Goal: Task Accomplishment & Management: Complete application form

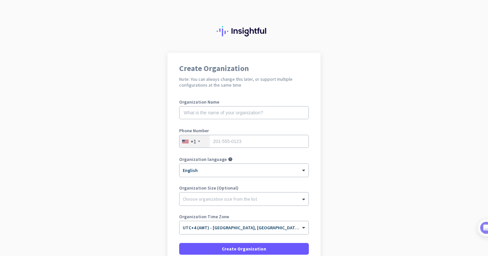
click at [167, 109] on div "Create Organization Note: You can always change this later, or support multiple…" at bounding box center [243, 168] width 153 height 230
click at [212, 109] on input "text" at bounding box center [244, 112] width 130 height 13
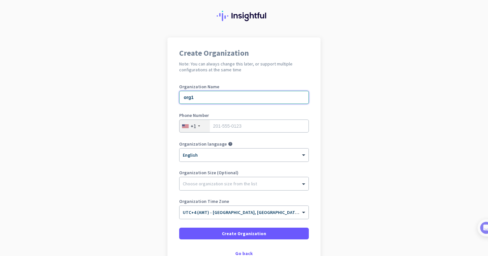
type input "org1"
click at [232, 129] on input "tel" at bounding box center [244, 125] width 130 height 13
type input "2015554343"
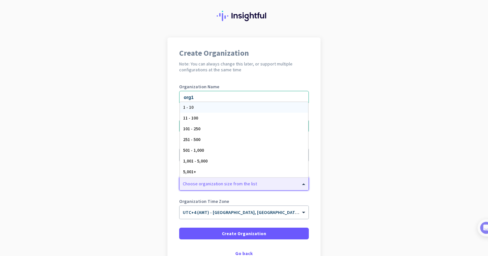
click at [203, 184] on div at bounding box center [243, 182] width 129 height 7
click at [210, 115] on div "11 - 100" at bounding box center [244, 118] width 128 height 11
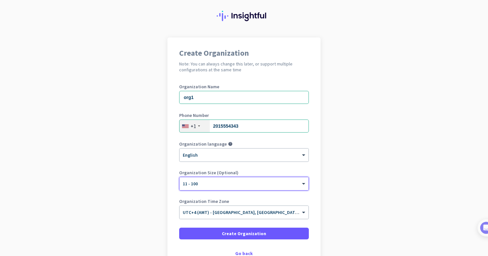
scroll to position [59, 0]
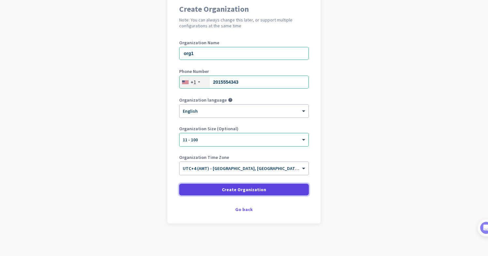
click at [218, 191] on span at bounding box center [244, 190] width 130 height 16
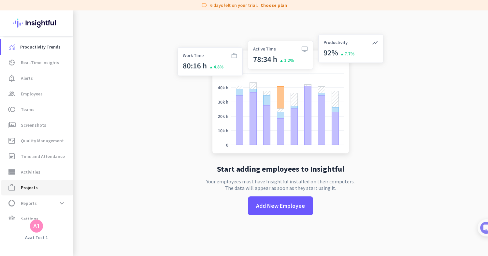
scroll to position [10, 0]
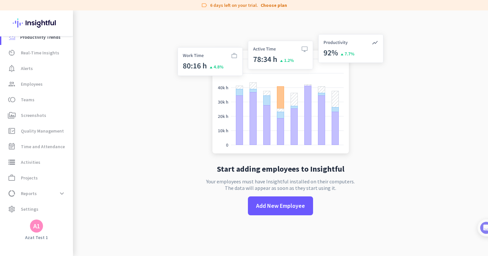
click at [37, 219] on mat-nav-list "Productivity Trends av_timer Real-Time Insights notification_important Alerts g…" at bounding box center [36, 123] width 73 height 193
click at [36, 226] on div "A1" at bounding box center [36, 226] width 7 height 7
click at [77, 191] on span "Organizations" at bounding box center [67, 190] width 32 height 6
click at [71, 201] on span "Help" at bounding box center [70, 202] width 39 height 6
click at [40, 227] on div "A1" at bounding box center [36, 225] width 13 height 13
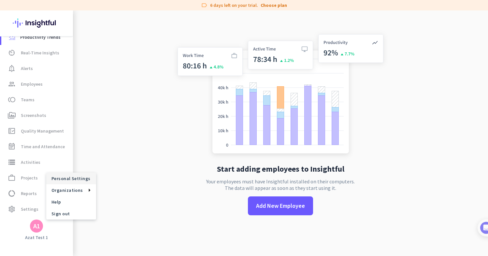
click at [76, 180] on span "Personal Settings" at bounding box center [70, 178] width 39 height 6
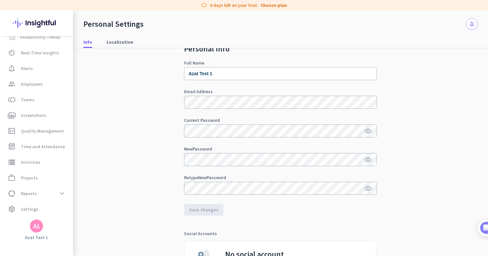
scroll to position [27, 0]
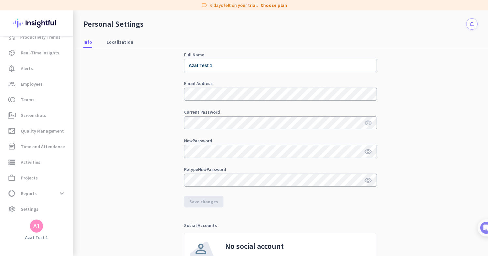
click at [159, 111] on div "Personal Info Full Name Azat Test 1 Email Address Current Password visibility N…" at bounding box center [280, 143] width 394 height 245
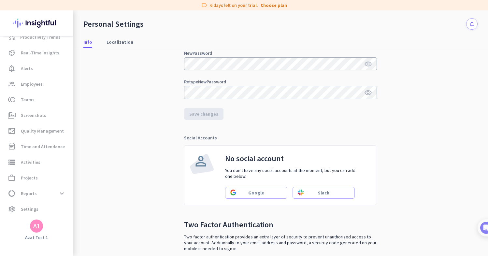
scroll to position [158, 0]
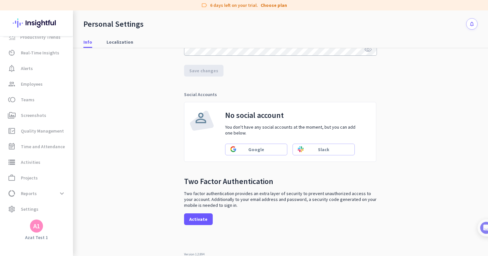
click at [31, 227] on div "A1" at bounding box center [36, 225] width 13 height 13
click at [68, 192] on span "Organizations" at bounding box center [67, 190] width 32 height 6
click at [63, 189] on span "Organizations" at bounding box center [67, 190] width 32 height 6
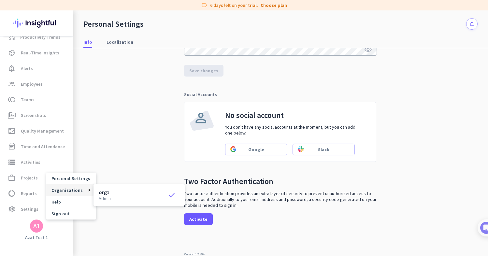
click at [63, 189] on span "Organizations" at bounding box center [67, 190] width 32 height 6
click at [62, 215] on span "Sign out" at bounding box center [70, 214] width 39 height 6
